Goal: Subscribe to service/newsletter

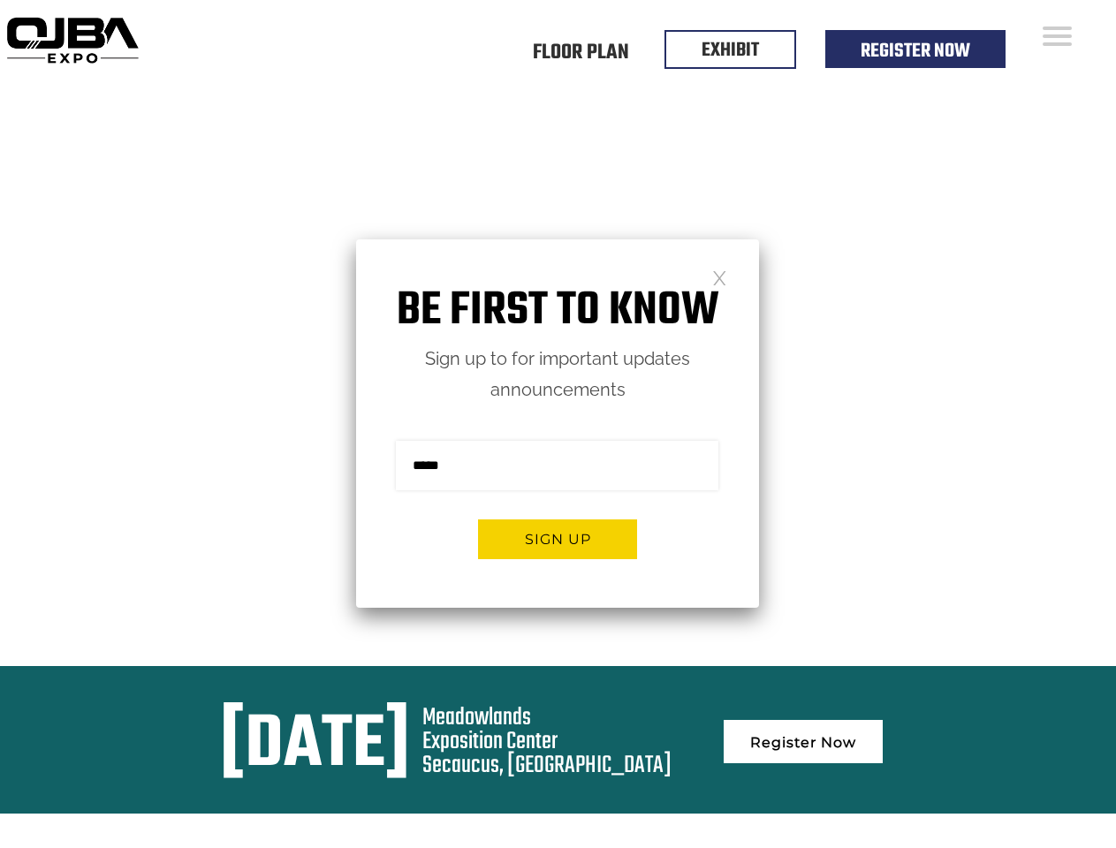
click at [557, 424] on form "Sign me up for the newsletter! ******* Sign up" at bounding box center [557, 506] width 403 height 202
click at [557, 539] on button "Sign up" at bounding box center [557, 539] width 159 height 40
